Goal: Task Accomplishment & Management: Complete application form

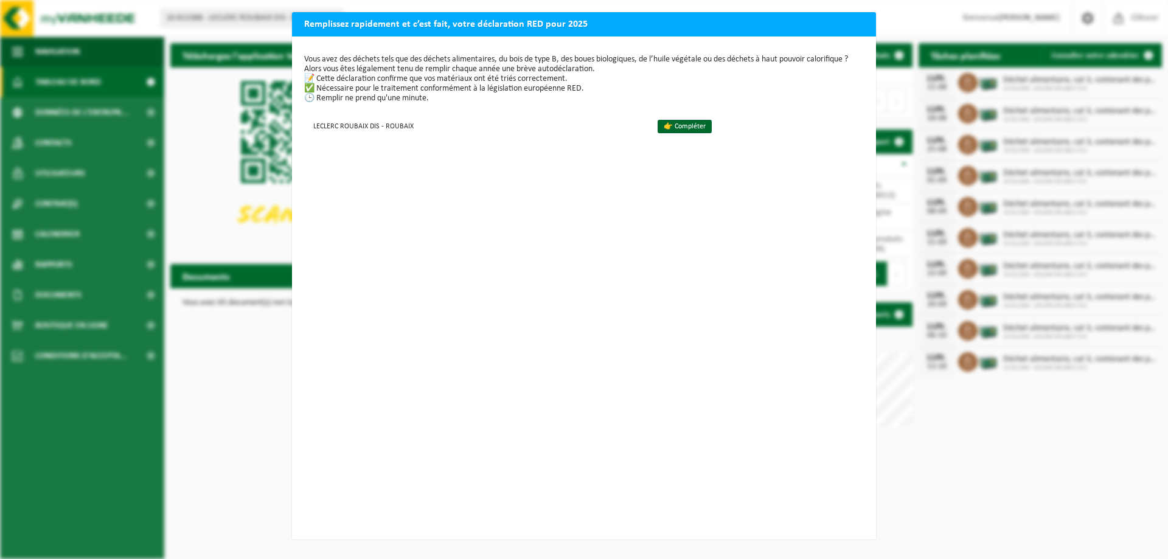
scroll to position [2, 0]
click at [858, 23] on h2 "Remplissez rapidement et c’est fait, votre déclaration RED pour 2025" at bounding box center [584, 23] width 584 height 23
click at [366, 24] on h2 "Remplissez rapidement et c’est fait, votre déclaration RED pour 2025" at bounding box center [584, 23] width 584 height 23
click at [862, 20] on h2 "Remplissez rapidement et c’est fait, votre déclaration RED pour 2025" at bounding box center [584, 23] width 584 height 23
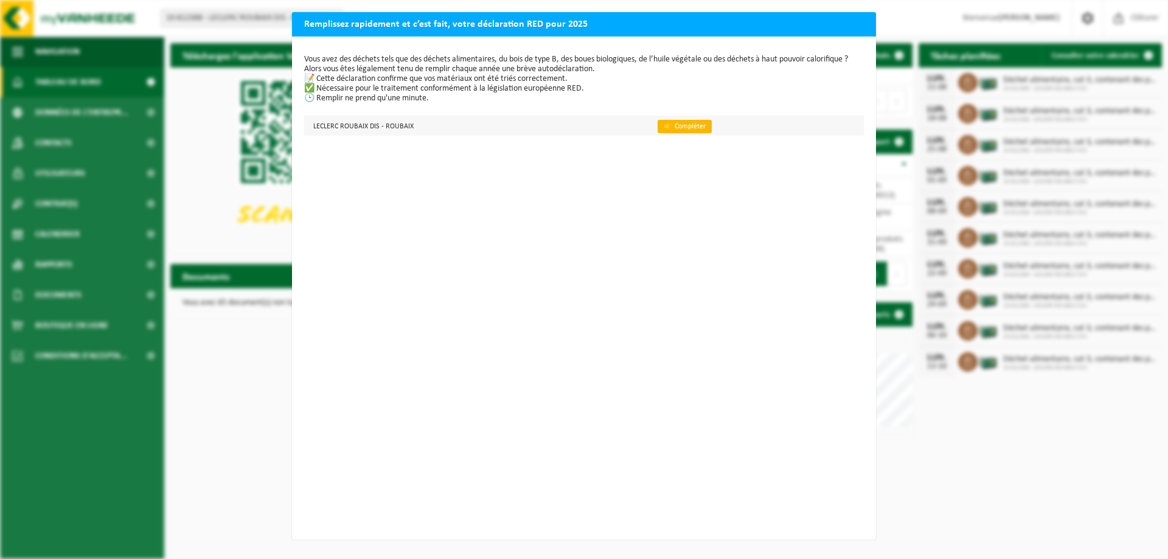
click at [660, 124] on link "👉 Compléter" at bounding box center [685, 126] width 54 height 13
click at [824, 27] on h2 "Remplissez rapidement et c’est fait, votre déclaration RED pour 2025" at bounding box center [584, 23] width 584 height 23
click at [825, 27] on h2 "Remplissez rapidement et c’est fait, votre déclaration RED pour 2025" at bounding box center [584, 23] width 584 height 23
click at [864, 24] on h2 "Remplissez rapidement et c’est fait, votre déclaration RED pour 2025" at bounding box center [584, 23] width 584 height 23
click at [790, 33] on h2 "Remplissez rapidement et c’est fait, votre déclaration RED pour 2025" at bounding box center [584, 23] width 584 height 23
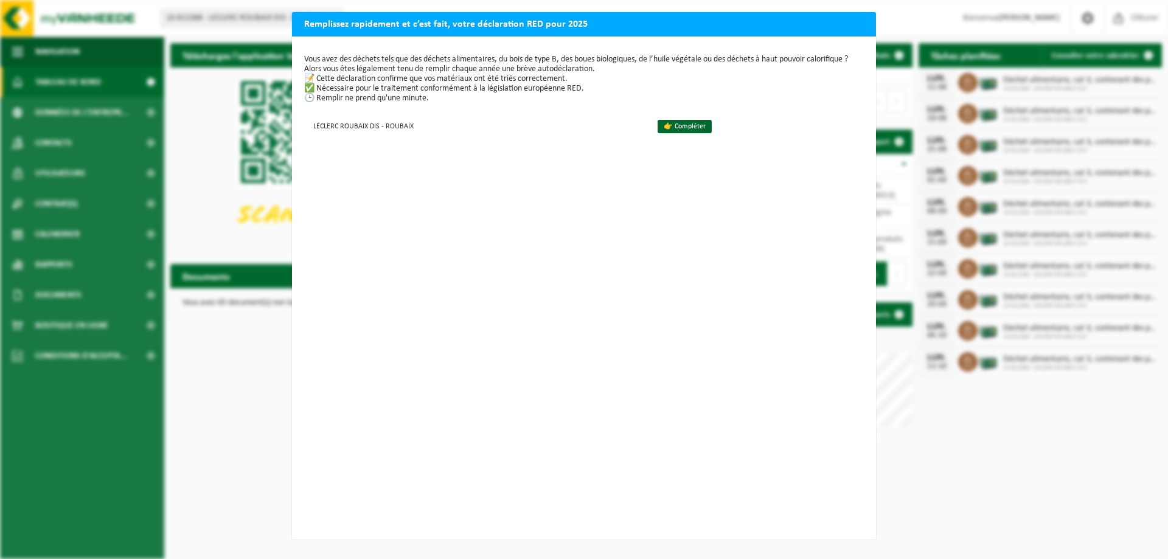
click at [973, 437] on div "Remplissez rapidement et c’est fait, votre déclaration RED pour 2025 Vous avez …" at bounding box center [584, 279] width 1168 height 559
